Goal: Information Seeking & Learning: Check status

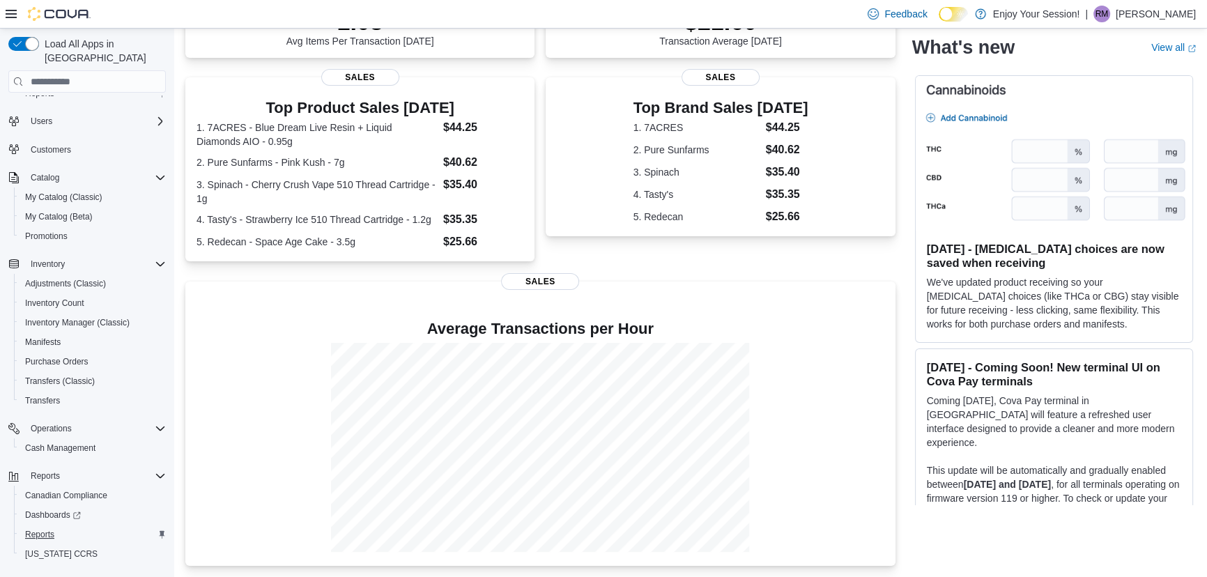
scroll to position [56, 0]
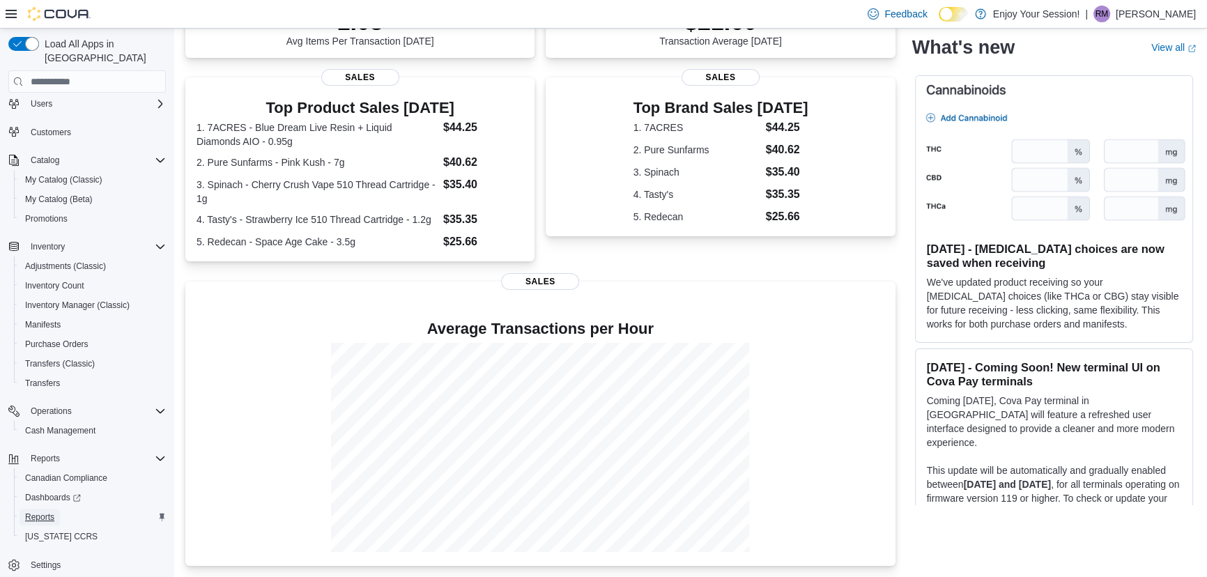
click at [39, 512] on span "Reports" at bounding box center [39, 517] width 29 height 11
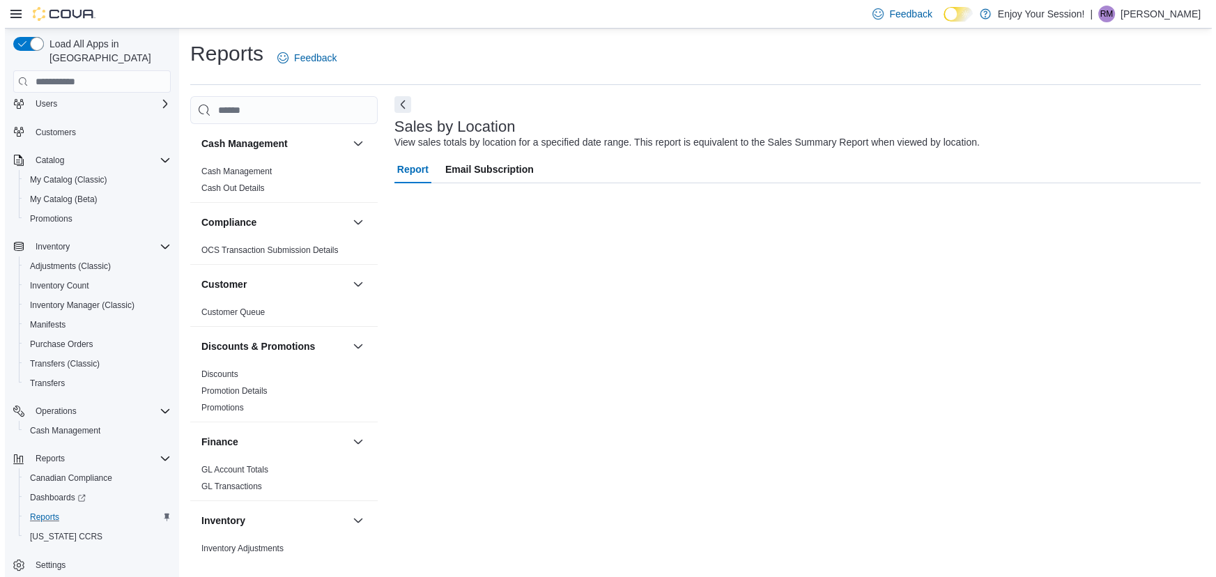
scroll to position [56, 0]
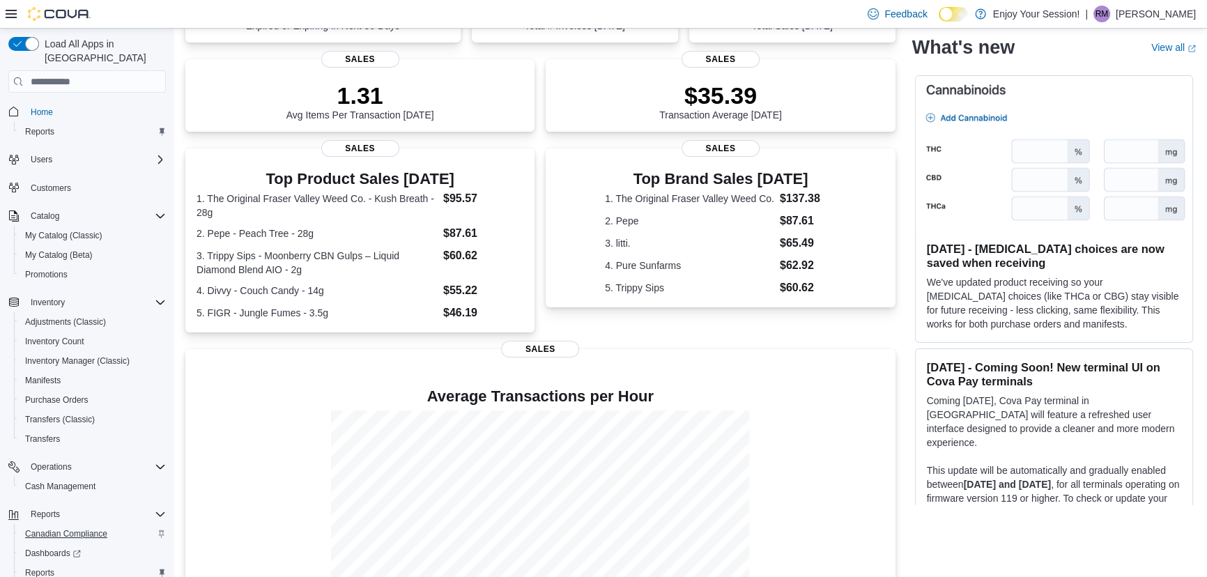
scroll to position [190, 0]
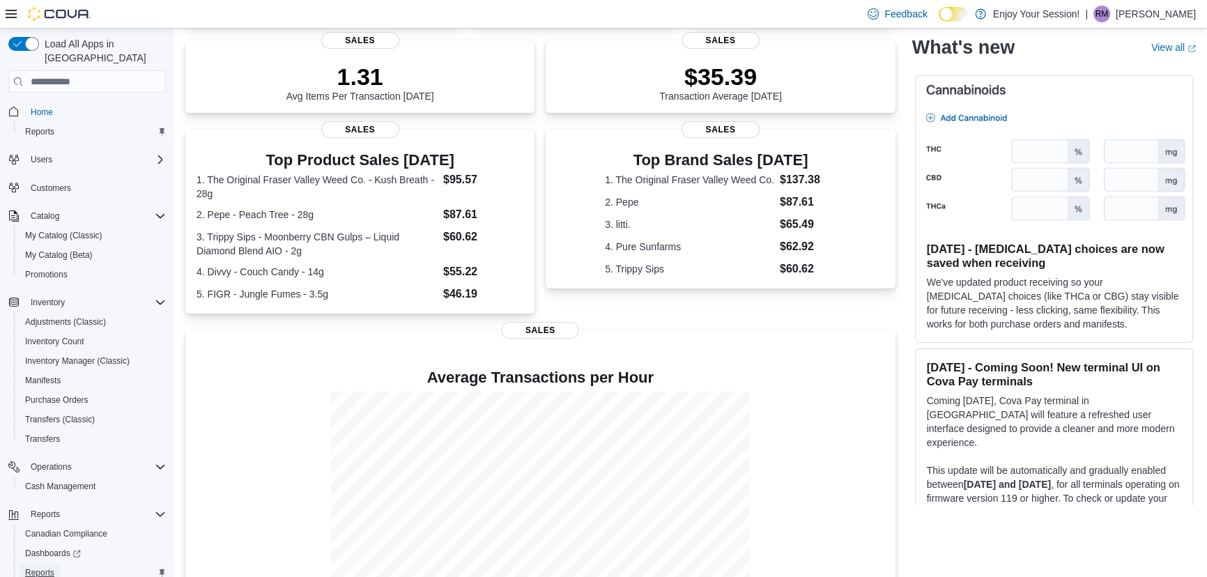
click at [47, 565] on span "Reports" at bounding box center [39, 573] width 29 height 17
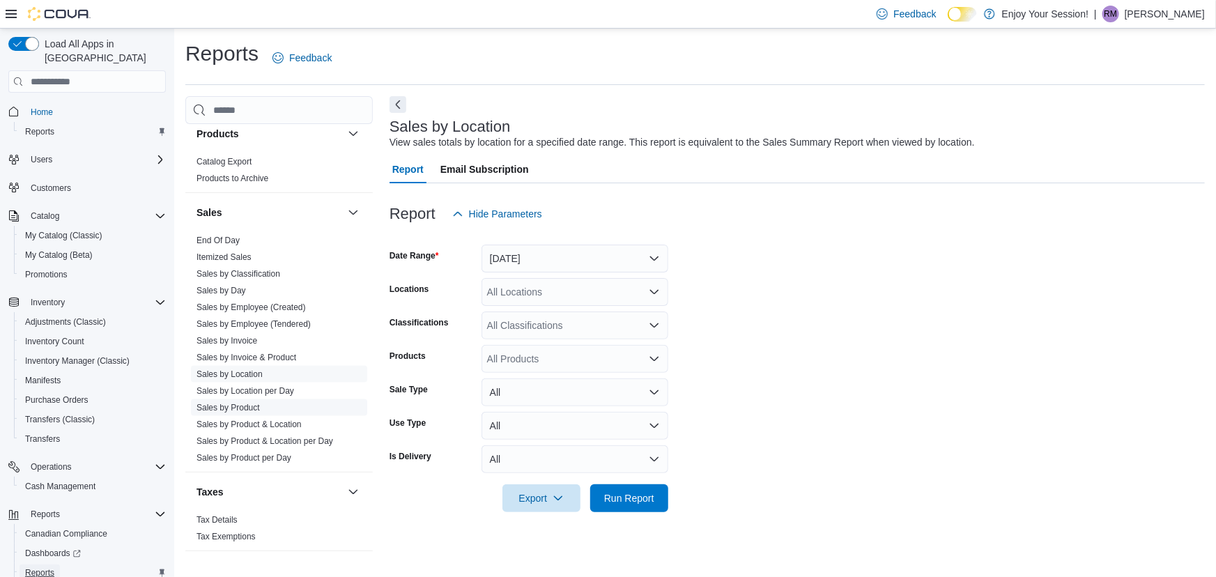
scroll to position [843, 0]
click at [245, 370] on span "Sales by Location" at bounding box center [230, 366] width 66 height 11
click at [254, 362] on link "Sales by Location" at bounding box center [230, 367] width 66 height 10
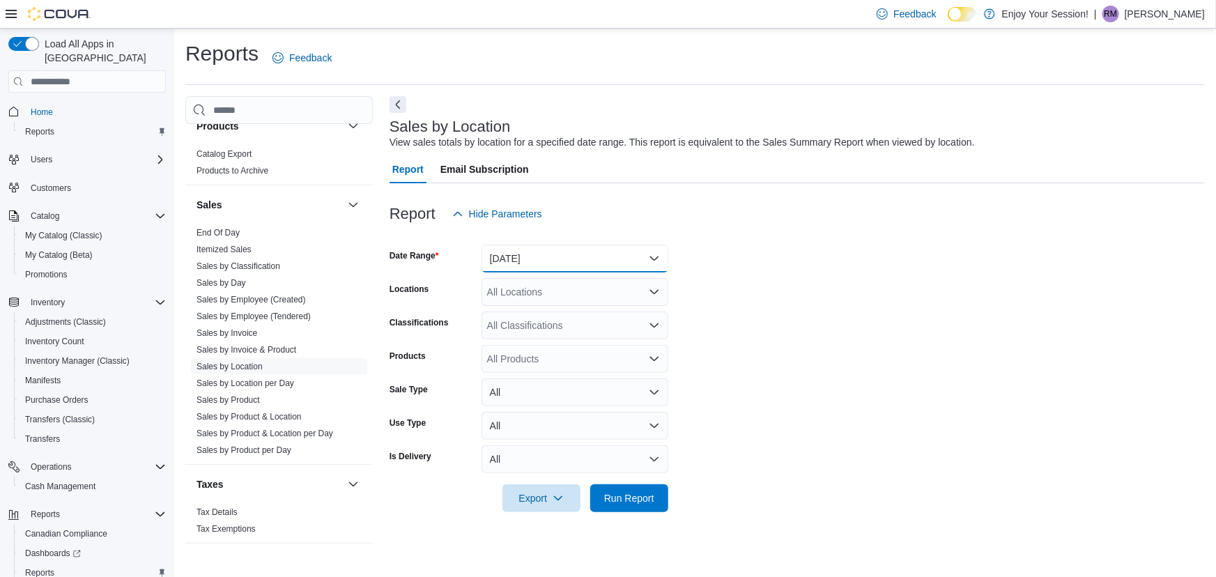
click at [544, 261] on button "Yesterday" at bounding box center [575, 259] width 187 height 28
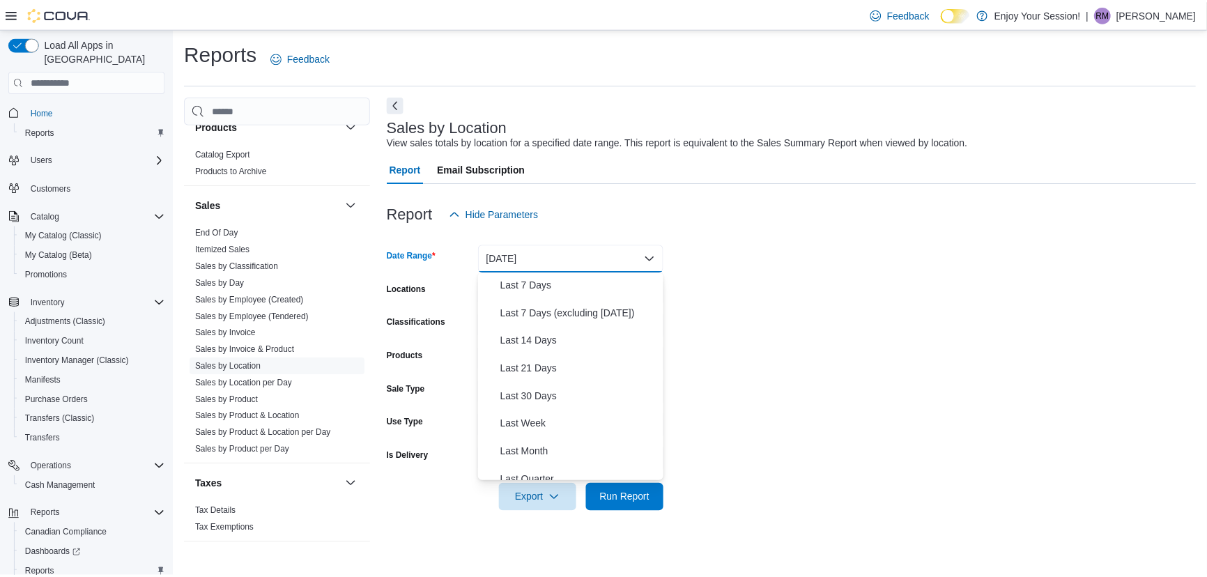
scroll to position [209, 0]
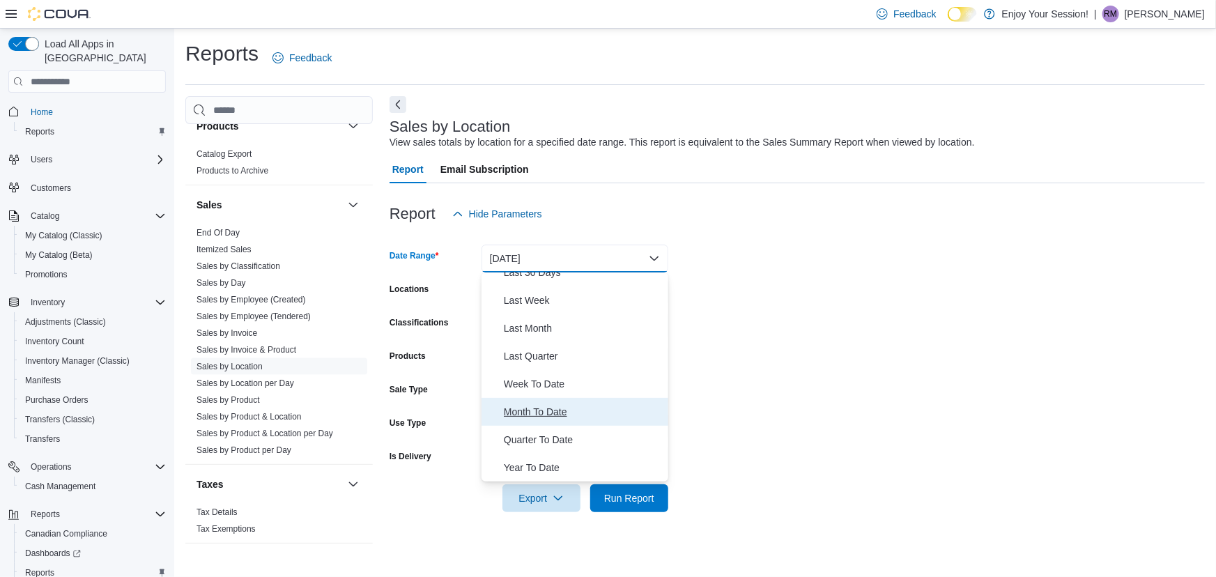
click at [531, 412] on span "Month To Date" at bounding box center [583, 412] width 159 height 17
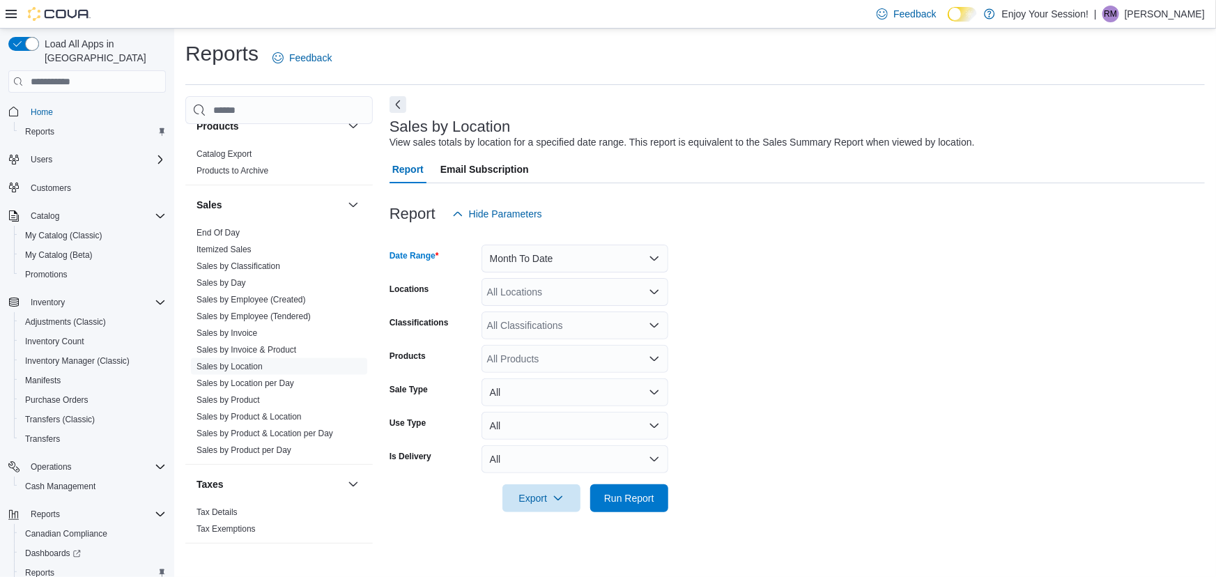
click at [541, 287] on div "All Locations" at bounding box center [575, 292] width 187 height 28
type input "****"
click at [529, 313] on span "Kitchener - [GEOGRAPHIC_DATA]" at bounding box center [587, 316] width 151 height 14
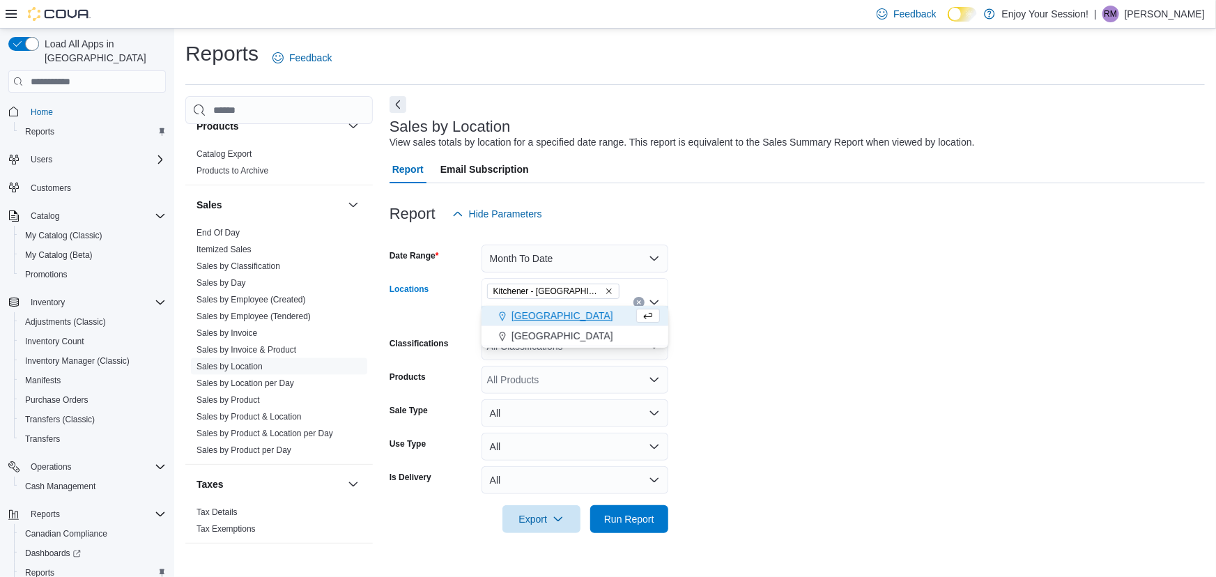
type input "***"
click at [520, 317] on span "London" at bounding box center [563, 316] width 102 height 14
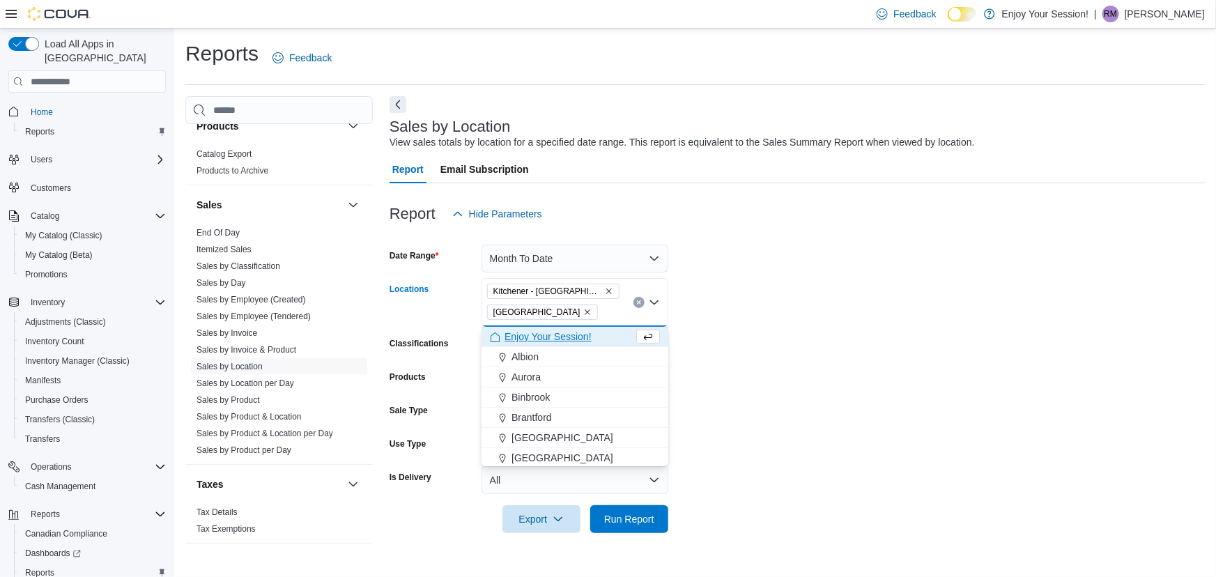
click at [721, 324] on form "Date Range Month To Date Locations Kitchener - Highland London Combo box. Selec…" at bounding box center [797, 380] width 815 height 305
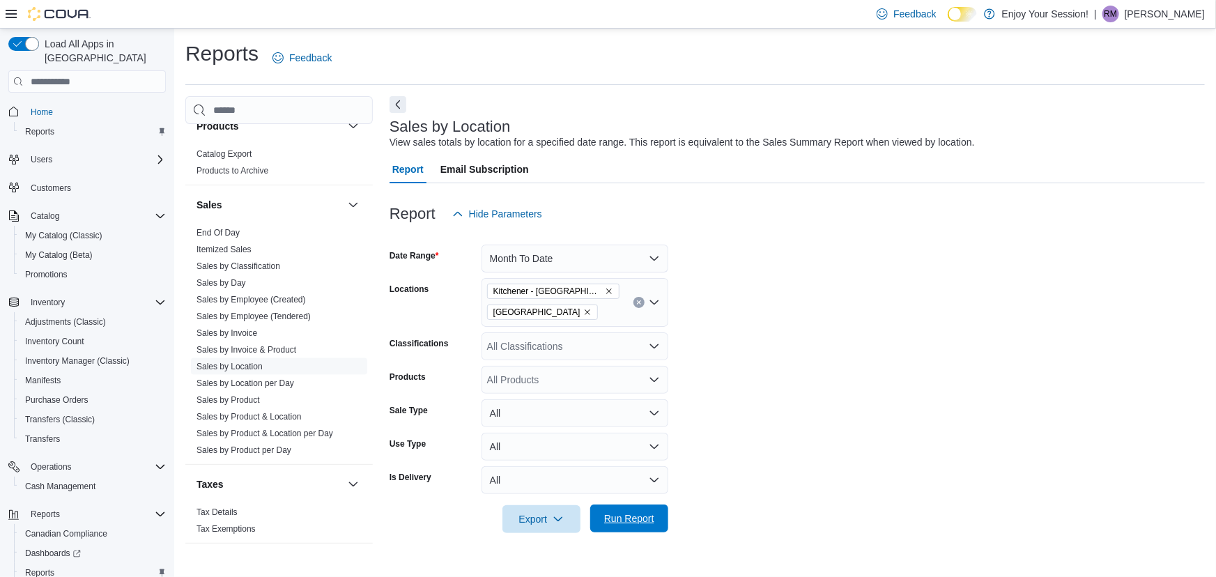
click at [634, 519] on span "Run Report" at bounding box center [629, 519] width 50 height 14
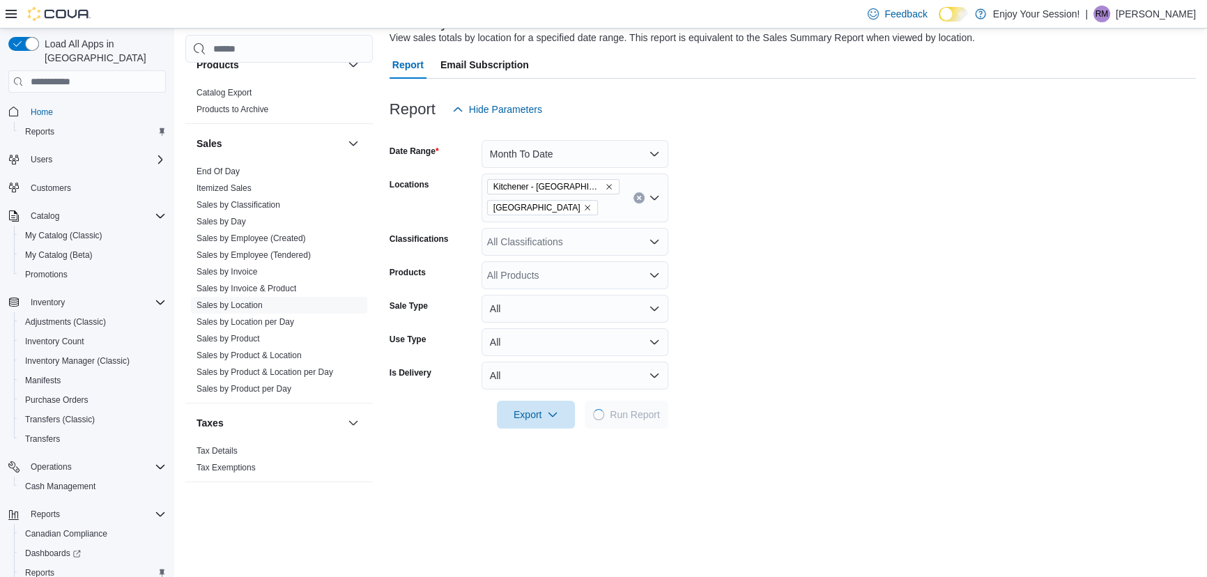
scroll to position [380, 0]
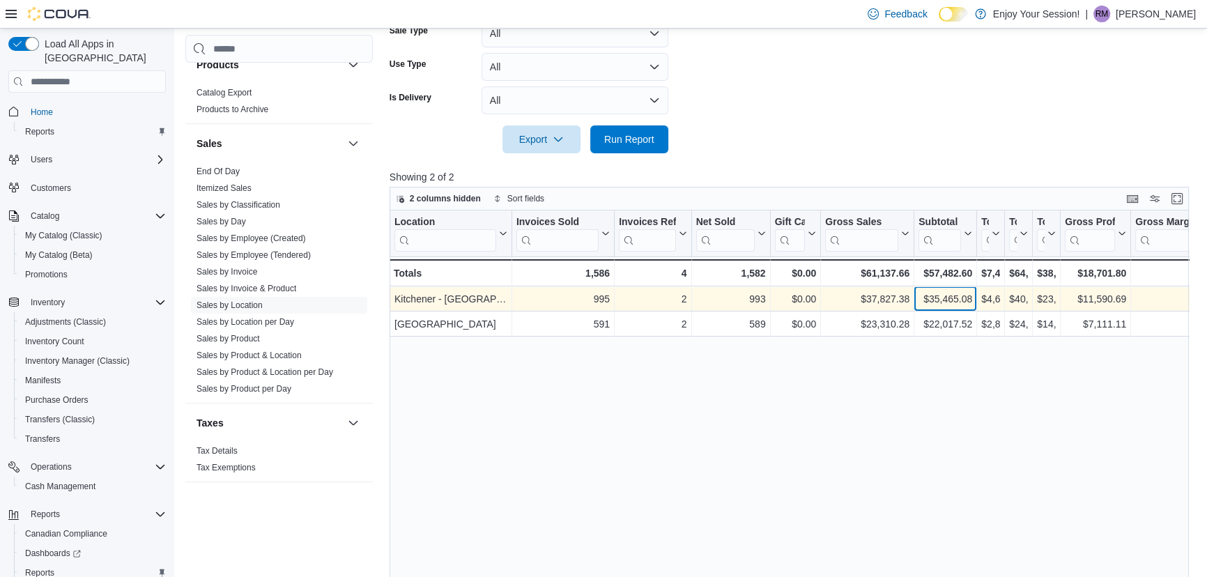
click at [937, 295] on div "$35,465.08" at bounding box center [946, 299] width 54 height 17
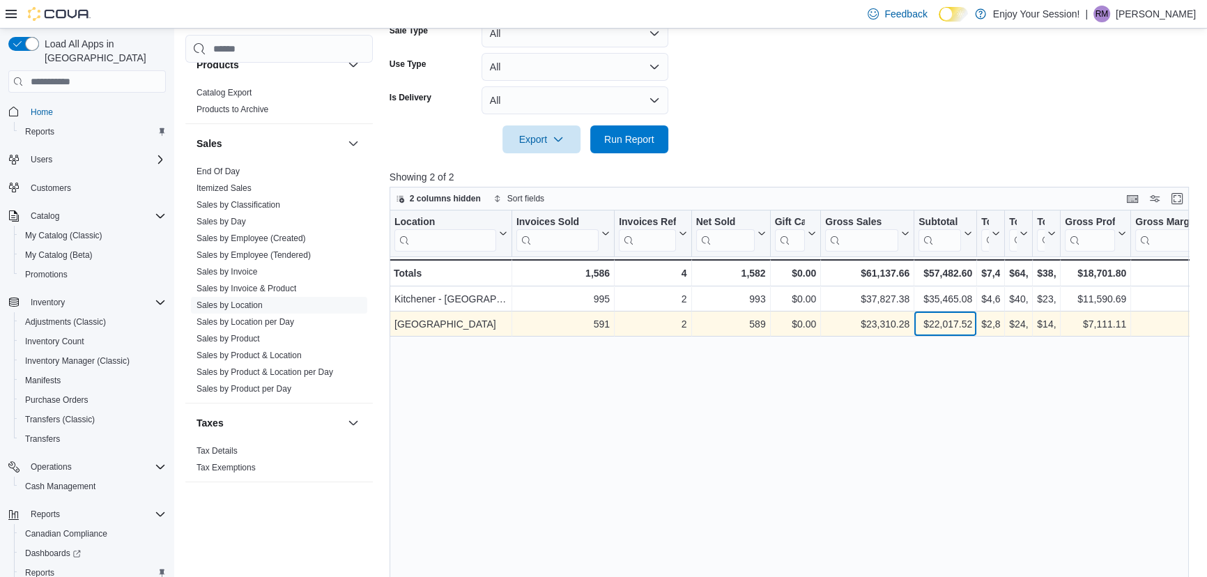
click at [941, 324] on div "$22,017.52" at bounding box center [946, 324] width 54 height 17
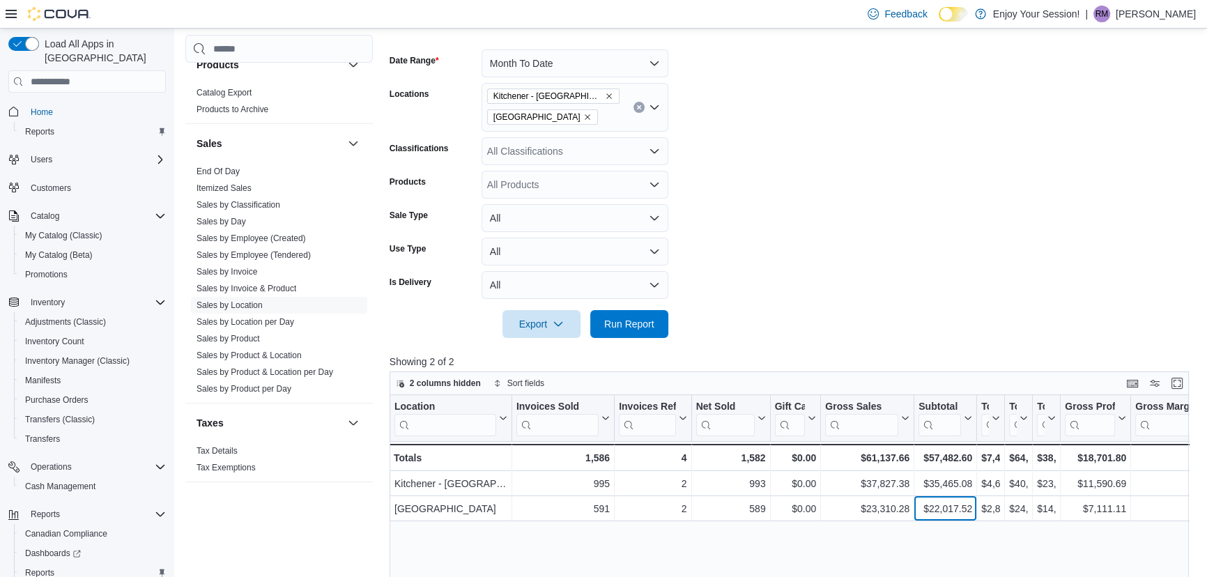
scroll to position [126, 0]
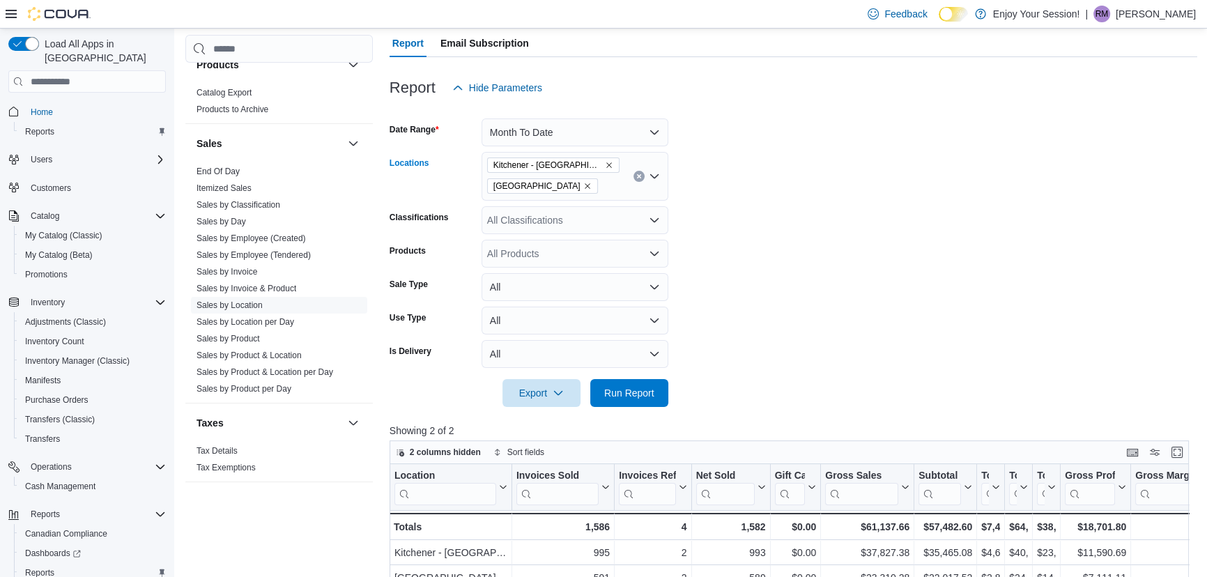
click at [578, 162] on div "Kitchener - Highland London" at bounding box center [575, 176] width 187 height 49
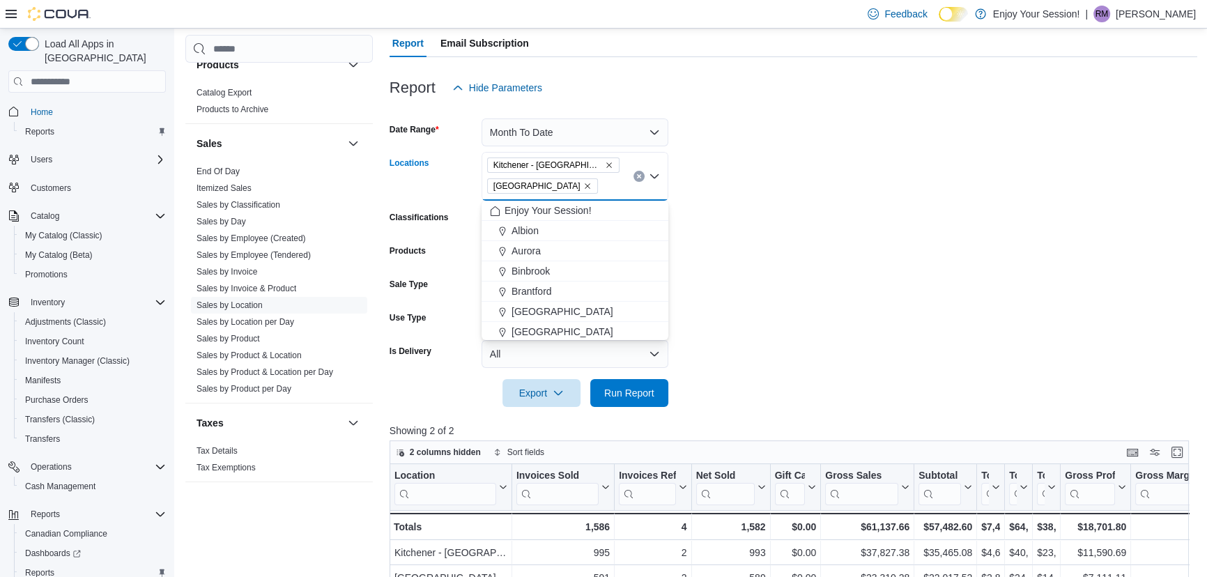
click at [605, 162] on icon "Remove Kitchener - Highland from selection in this group" at bounding box center [609, 165] width 8 height 8
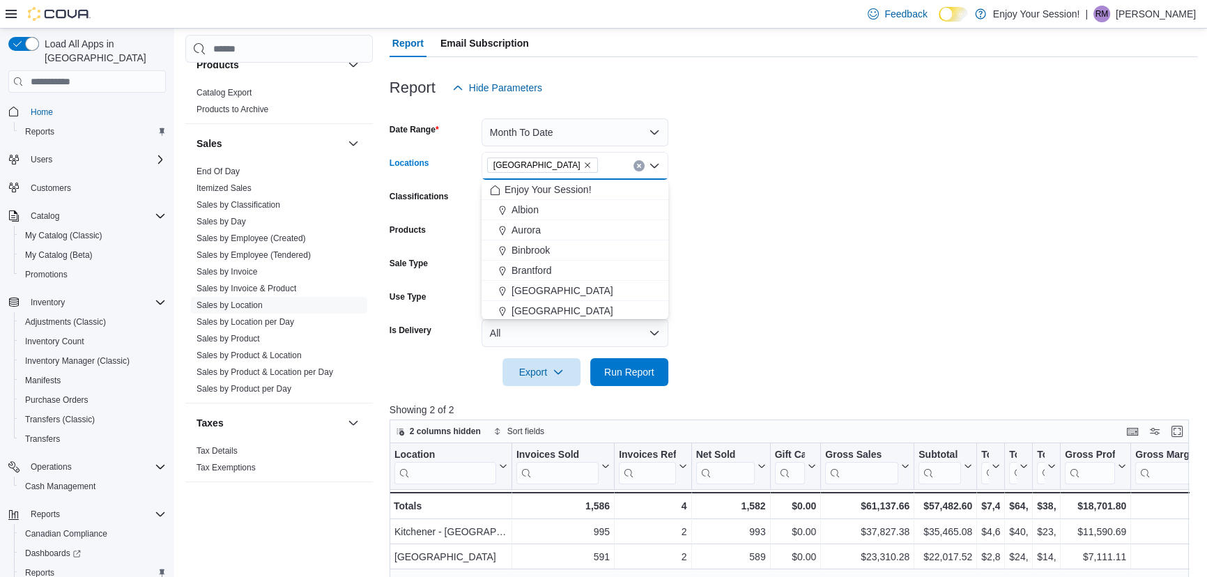
click at [585, 163] on icon "Remove London from selection in this group" at bounding box center [588, 166] width 6 height 6
click at [548, 139] on button "Month To Date" at bounding box center [575, 132] width 187 height 28
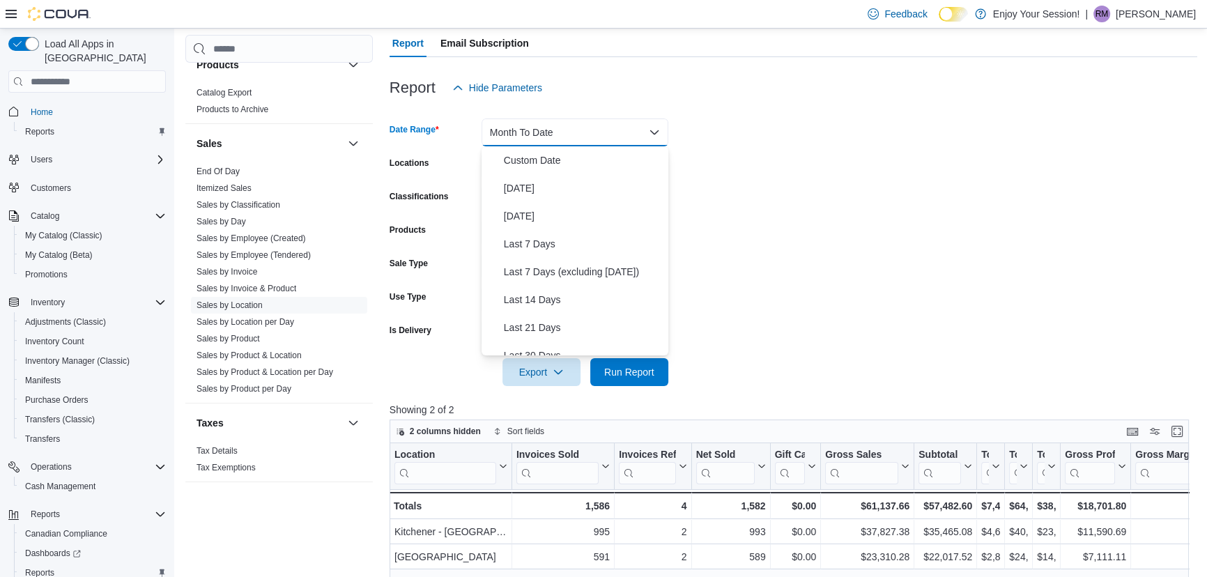
scroll to position [209, 0]
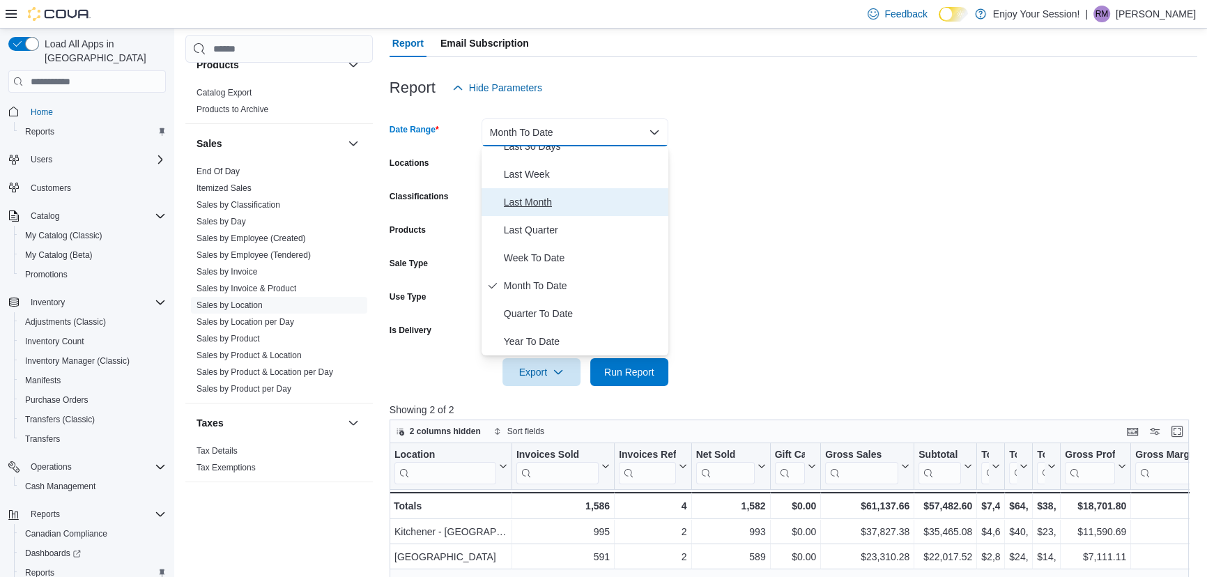
click at [532, 198] on span "Last Month" at bounding box center [583, 202] width 159 height 17
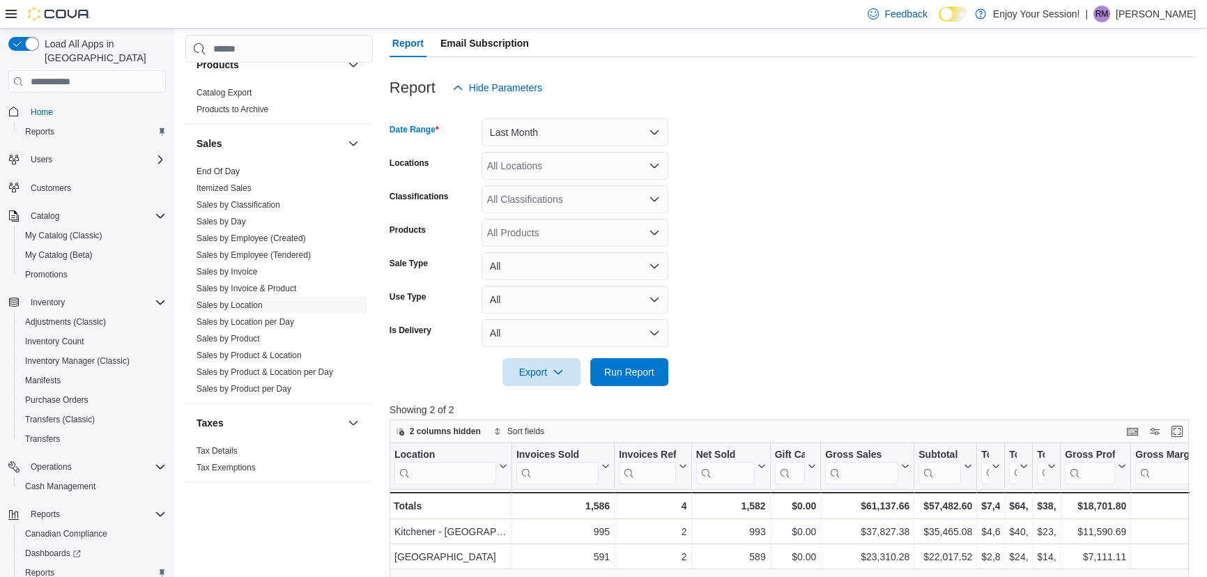
click at [549, 167] on div "All Locations" at bounding box center [575, 166] width 187 height 28
type input "****"
click at [552, 188] on span "Kitchener - [GEOGRAPHIC_DATA]" at bounding box center [587, 190] width 151 height 14
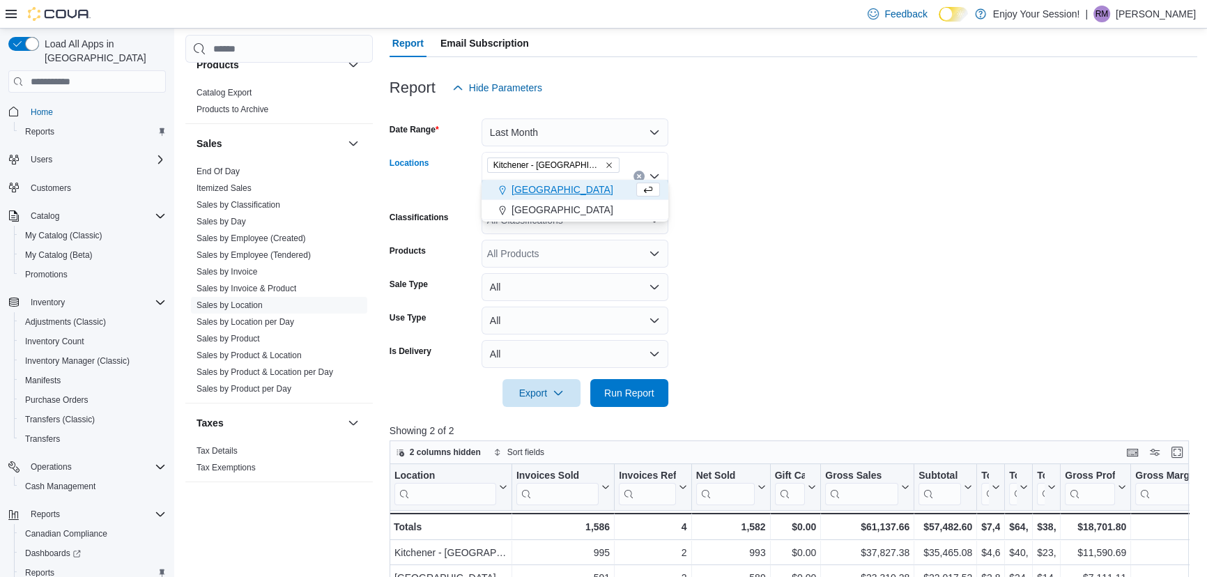
type input "***"
click at [532, 186] on span "London" at bounding box center [563, 190] width 102 height 14
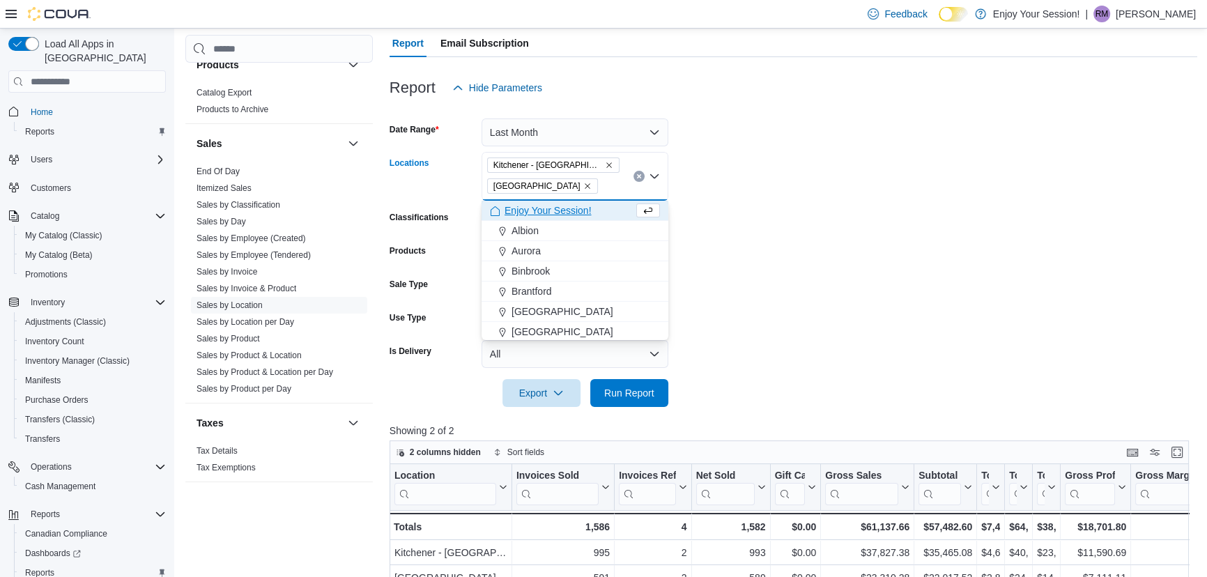
click at [895, 187] on form "Date Range Last Month Locations Kitchener - Highland London Combo box. Selected…" at bounding box center [794, 254] width 808 height 305
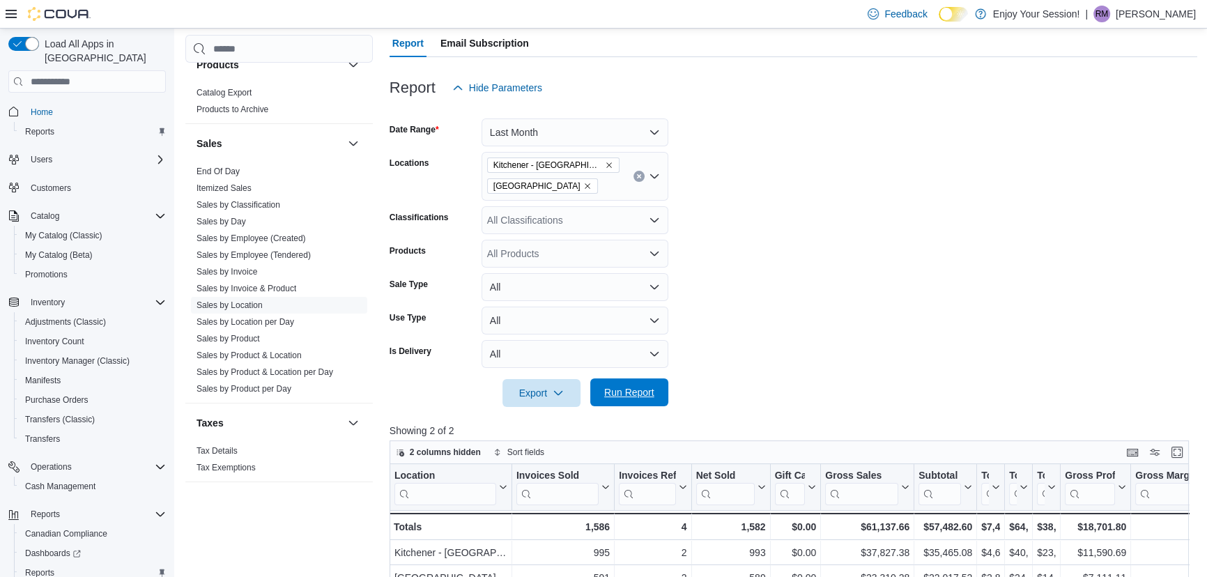
click at [625, 385] on span "Run Report" at bounding box center [629, 392] width 61 height 28
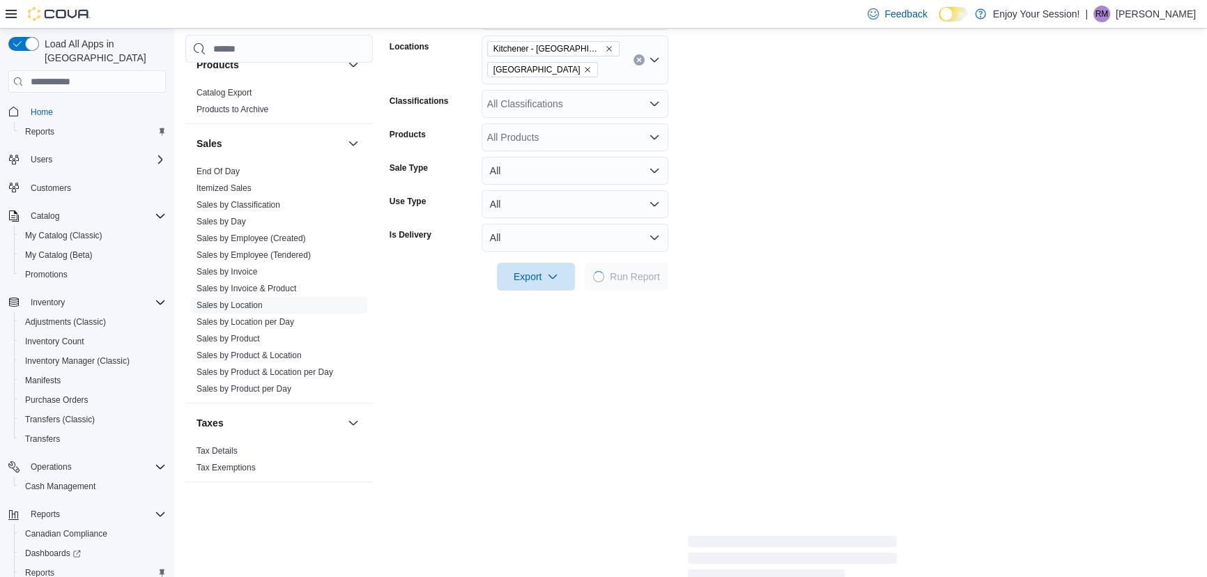
scroll to position [253, 0]
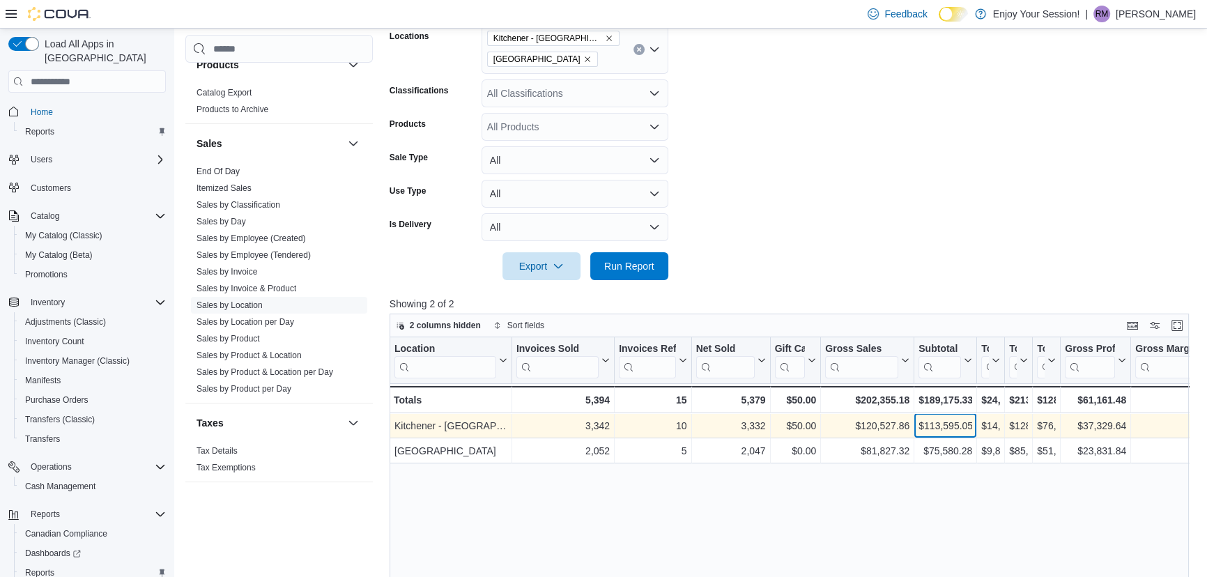
click at [928, 420] on div "$113,595.05" at bounding box center [946, 426] width 54 height 17
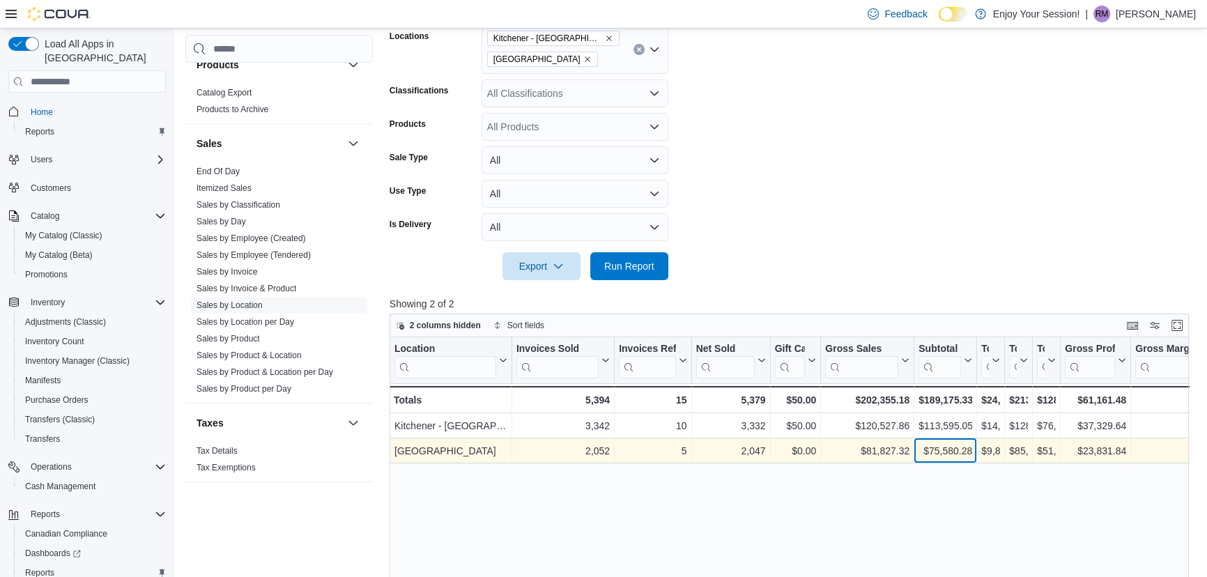
click at [937, 457] on div "$75,580.28" at bounding box center [946, 451] width 54 height 17
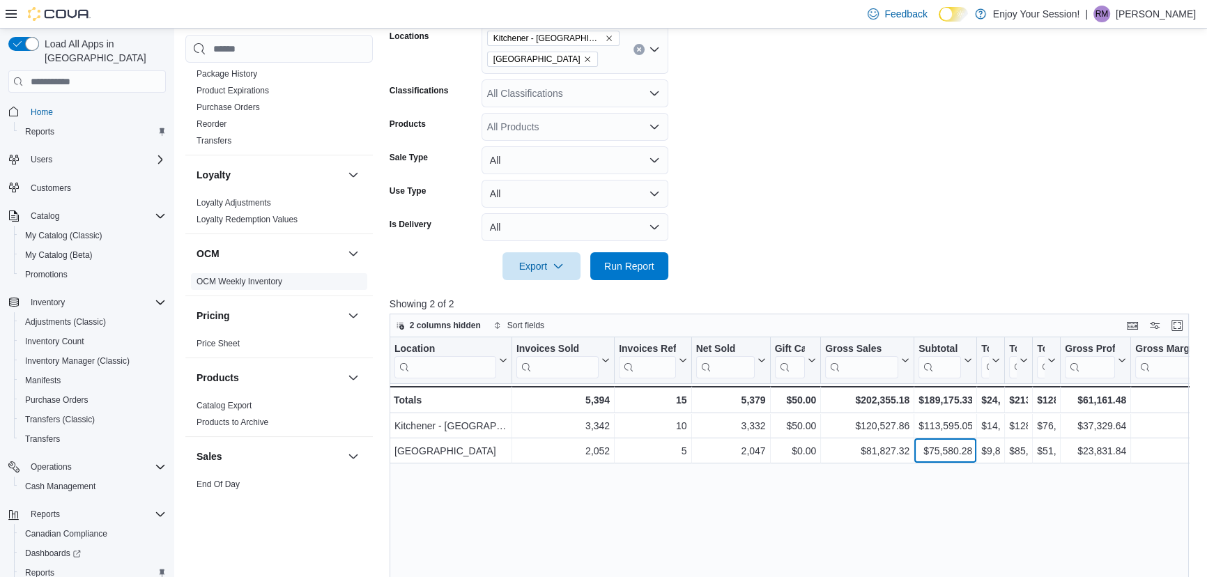
scroll to position [526, 0]
drag, startPoint x: 40, startPoint y: 93, endPoint x: 75, endPoint y: 110, distance: 38.7
click at [40, 107] on span "Home" at bounding box center [42, 112] width 22 height 11
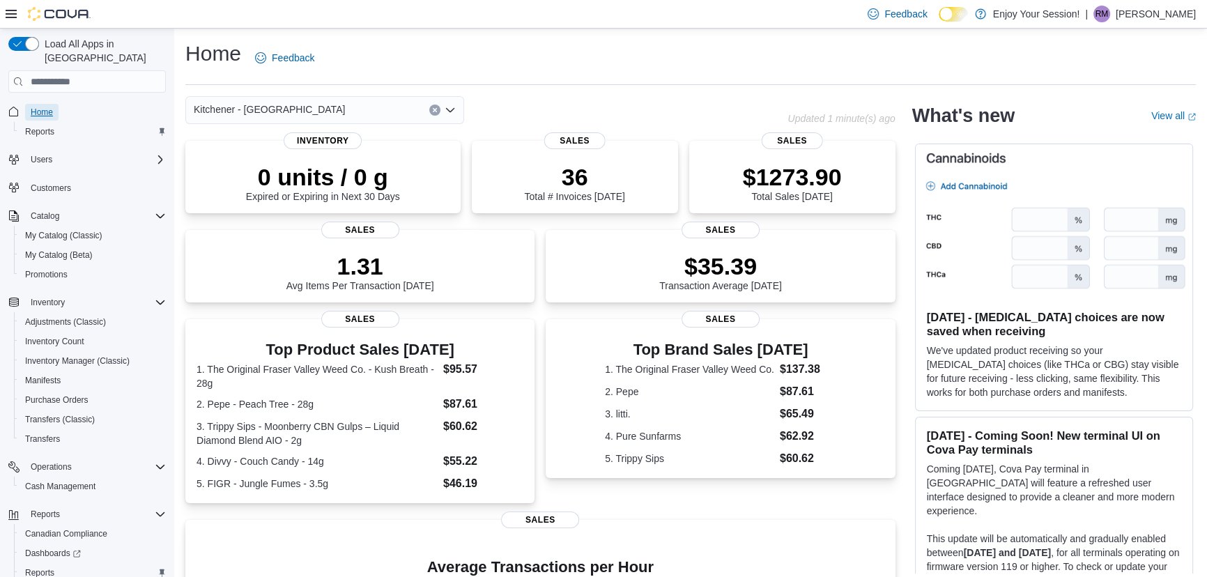
click at [49, 107] on span "Home" at bounding box center [42, 112] width 22 height 11
